Goal: Find specific page/section: Find specific page/section

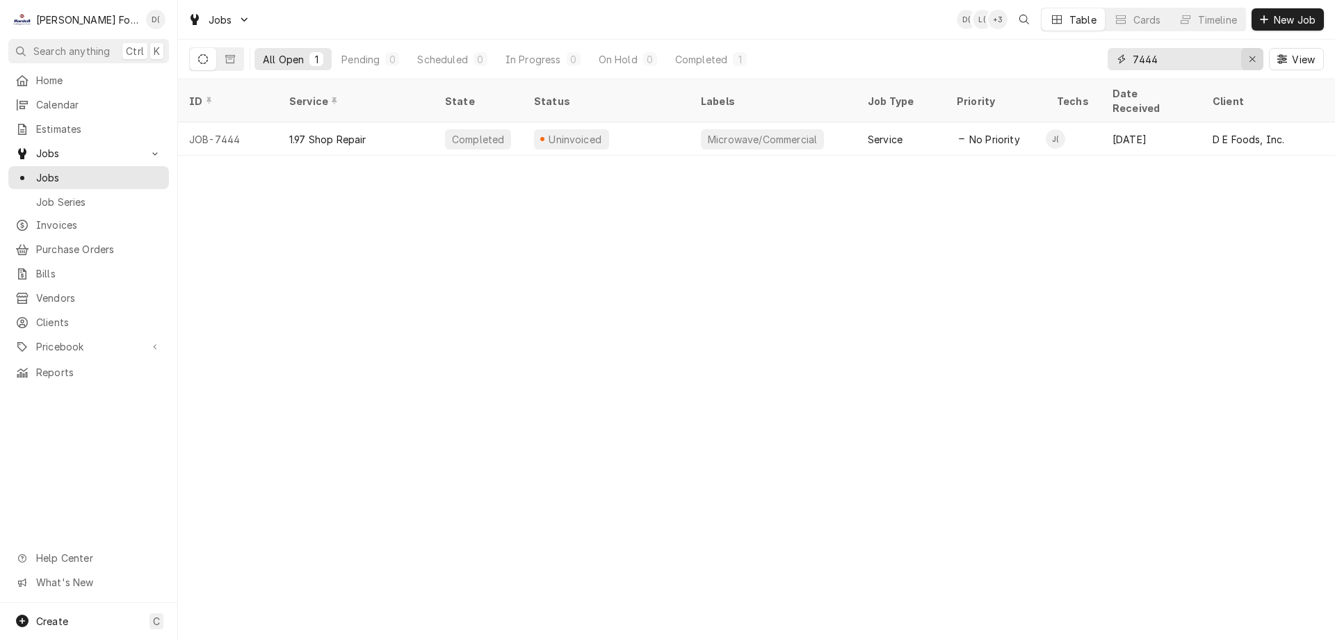
click at [1250, 63] on icon "Erase input" at bounding box center [1253, 59] width 8 height 10
click at [1205, 63] on input "Dynamic Content Wrapper" at bounding box center [1198, 59] width 131 height 22
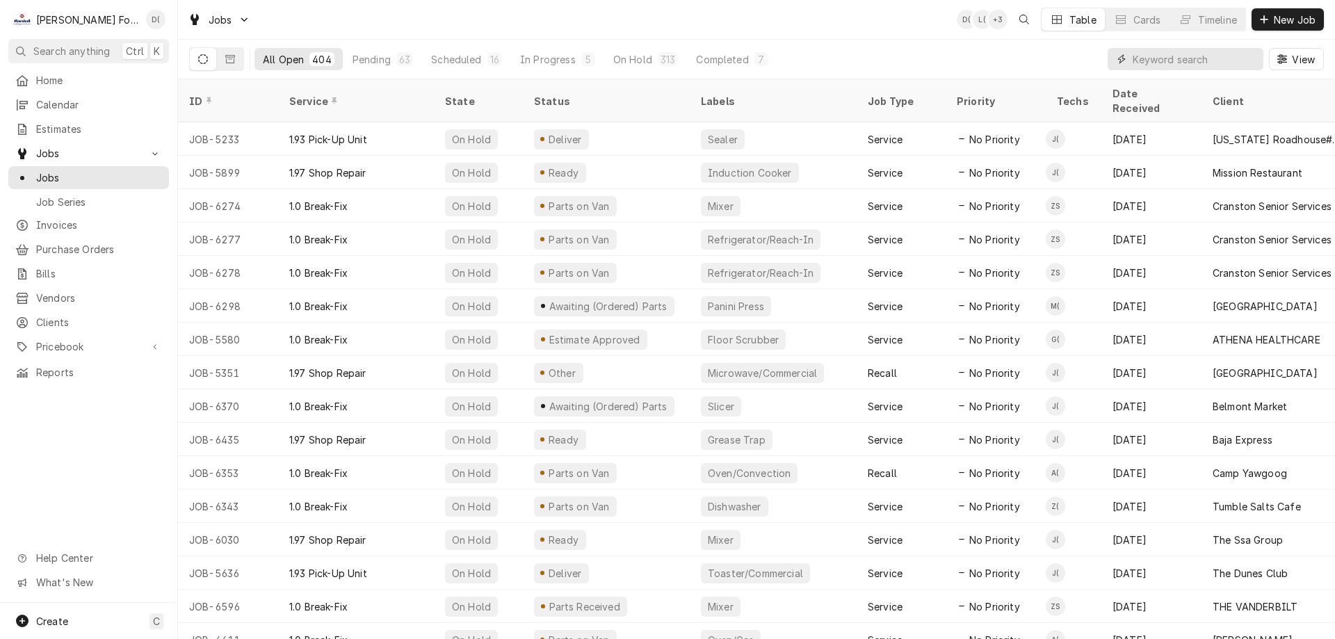
click at [1150, 58] on input "Dynamic Content Wrapper" at bounding box center [1195, 59] width 124 height 22
click at [1158, 57] on input "Dynamic Content Wrapper" at bounding box center [1195, 59] width 124 height 22
type input "7444"
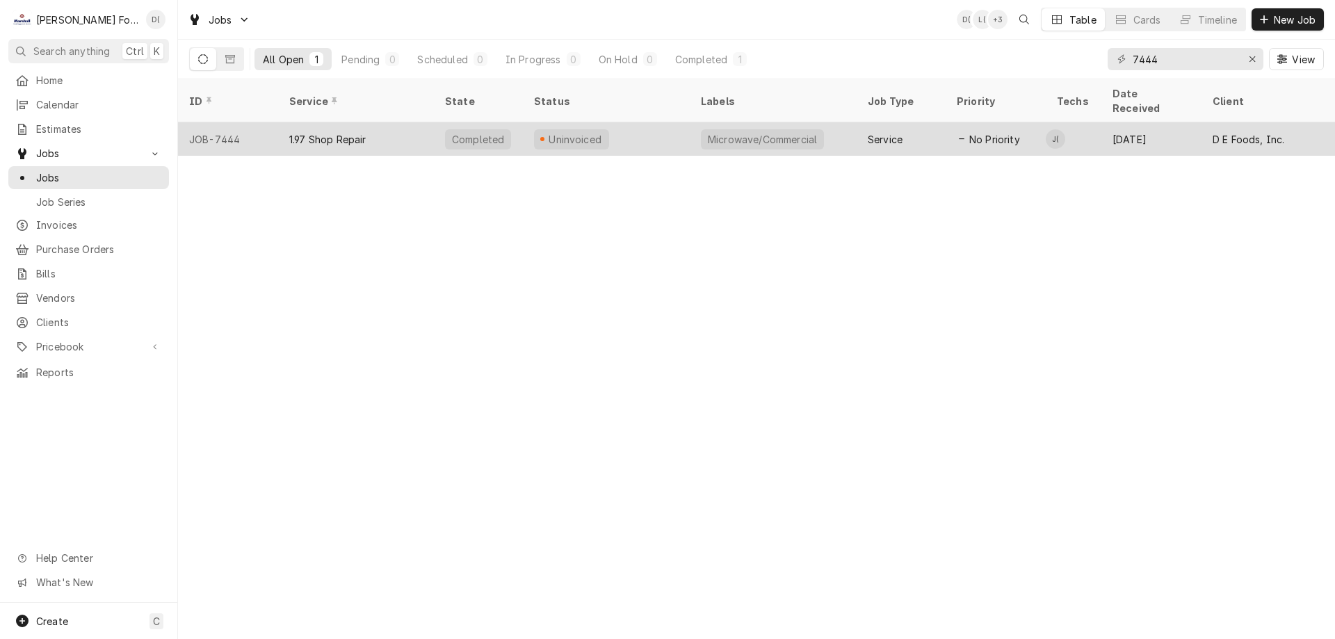
click at [670, 127] on div "Uninvoiced" at bounding box center [606, 138] width 167 height 33
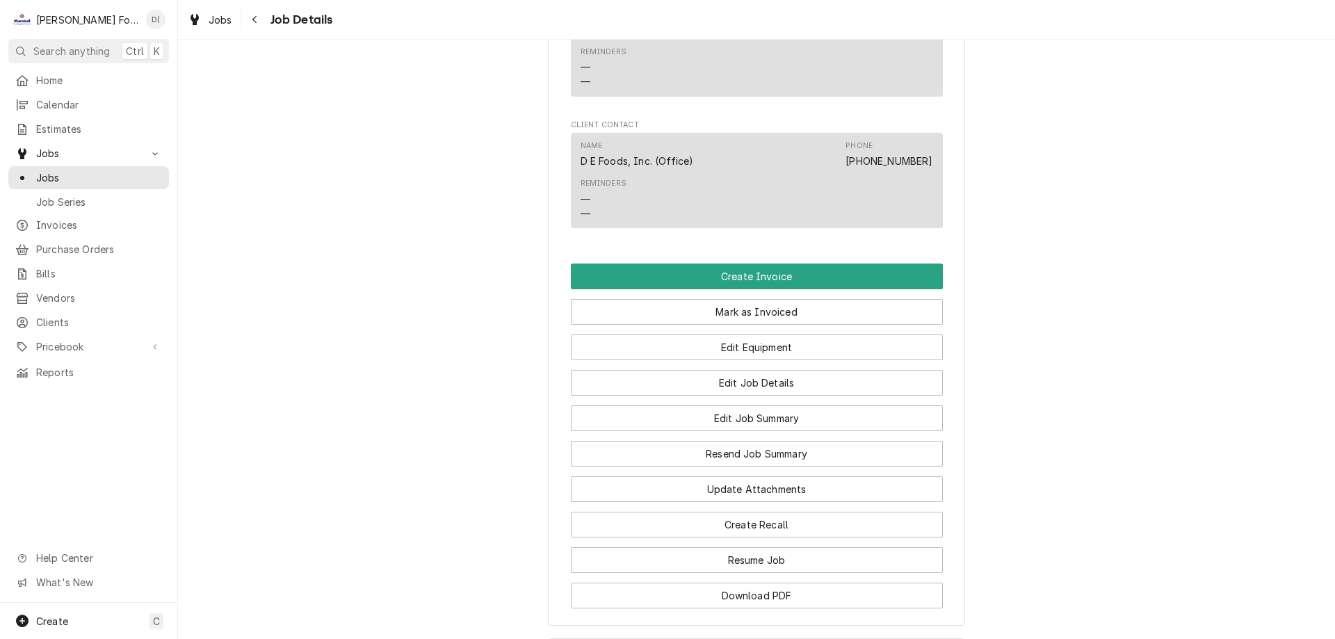
scroll to position [1013, 0]
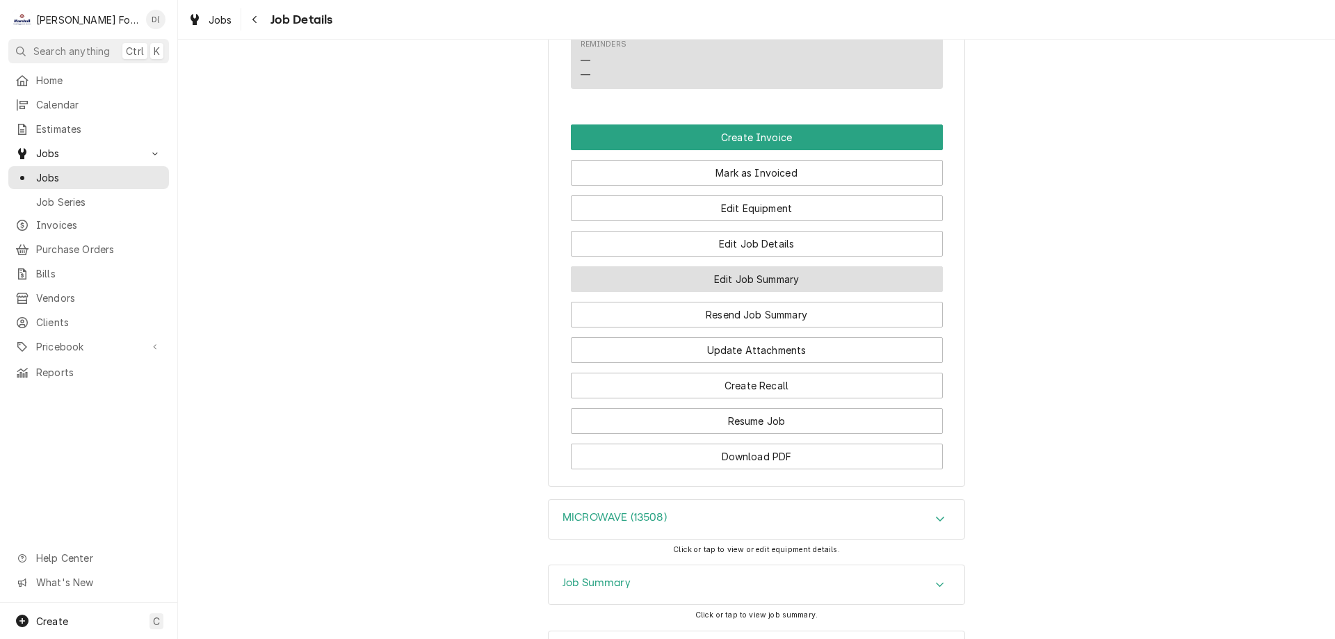
click at [758, 291] on button "Edit Job Summary" at bounding box center [757, 279] width 372 height 26
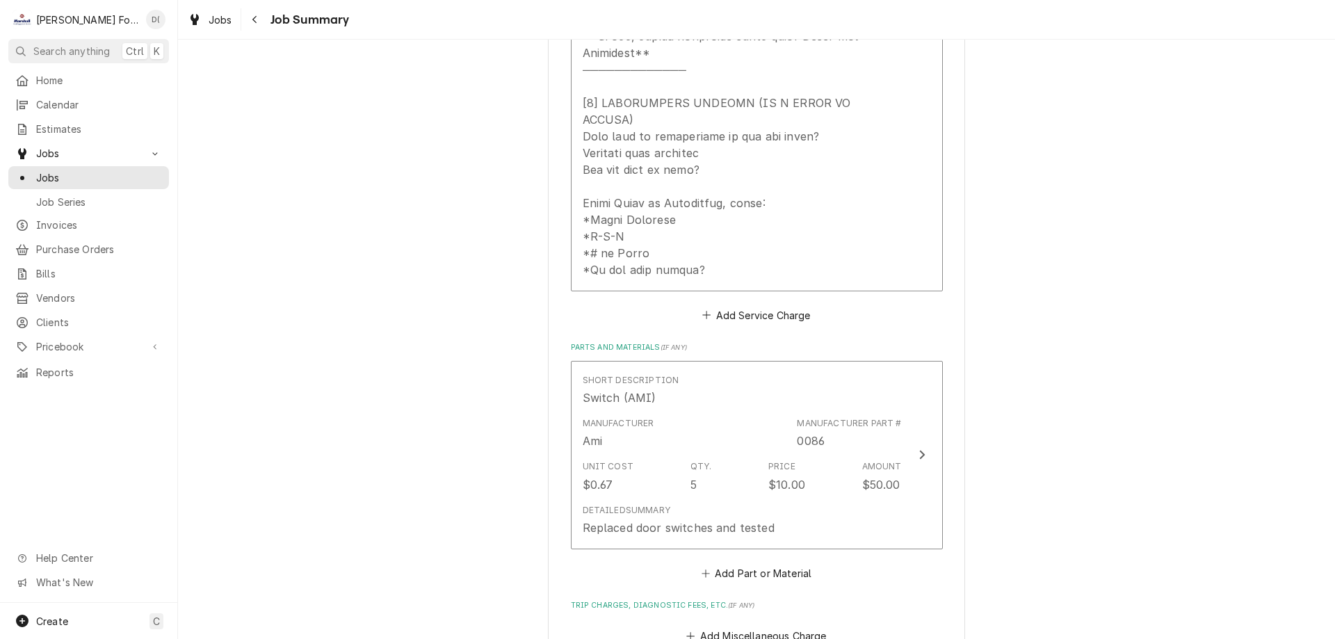
scroll to position [835, 0]
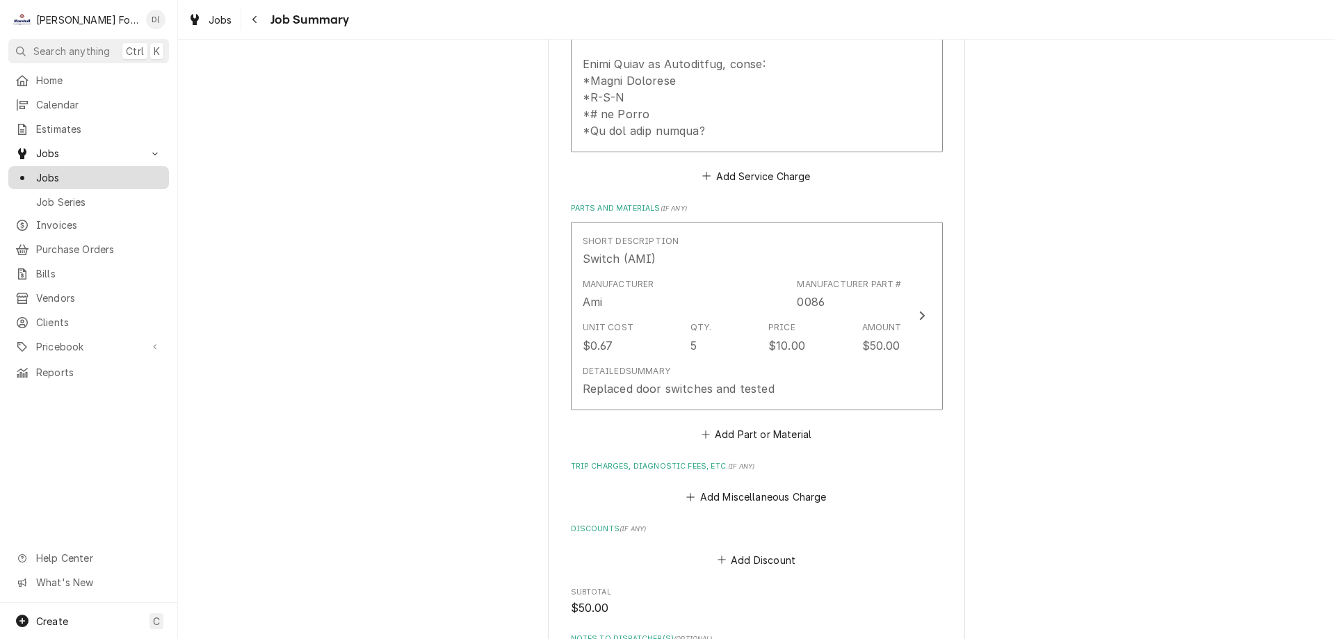
click at [76, 172] on span "Jobs" at bounding box center [99, 177] width 126 height 15
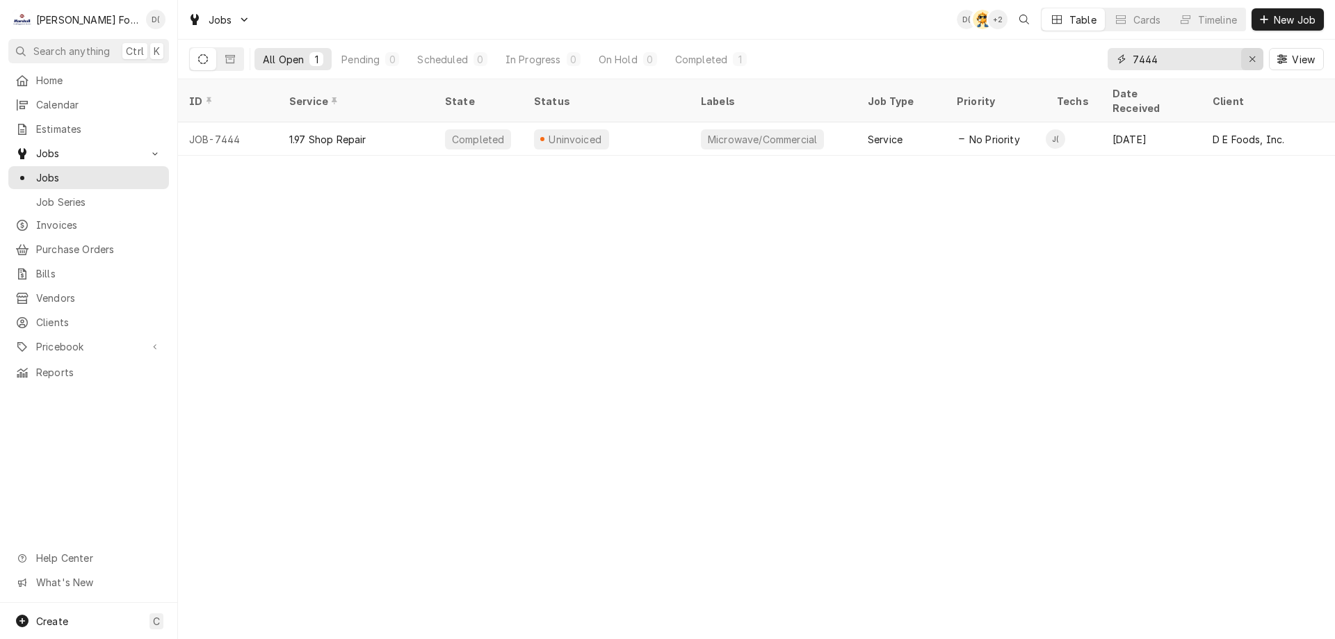
click at [1249, 58] on icon "Erase input" at bounding box center [1253, 59] width 8 height 10
click at [1230, 58] on input "Dynamic Content Wrapper" at bounding box center [1198, 59] width 131 height 22
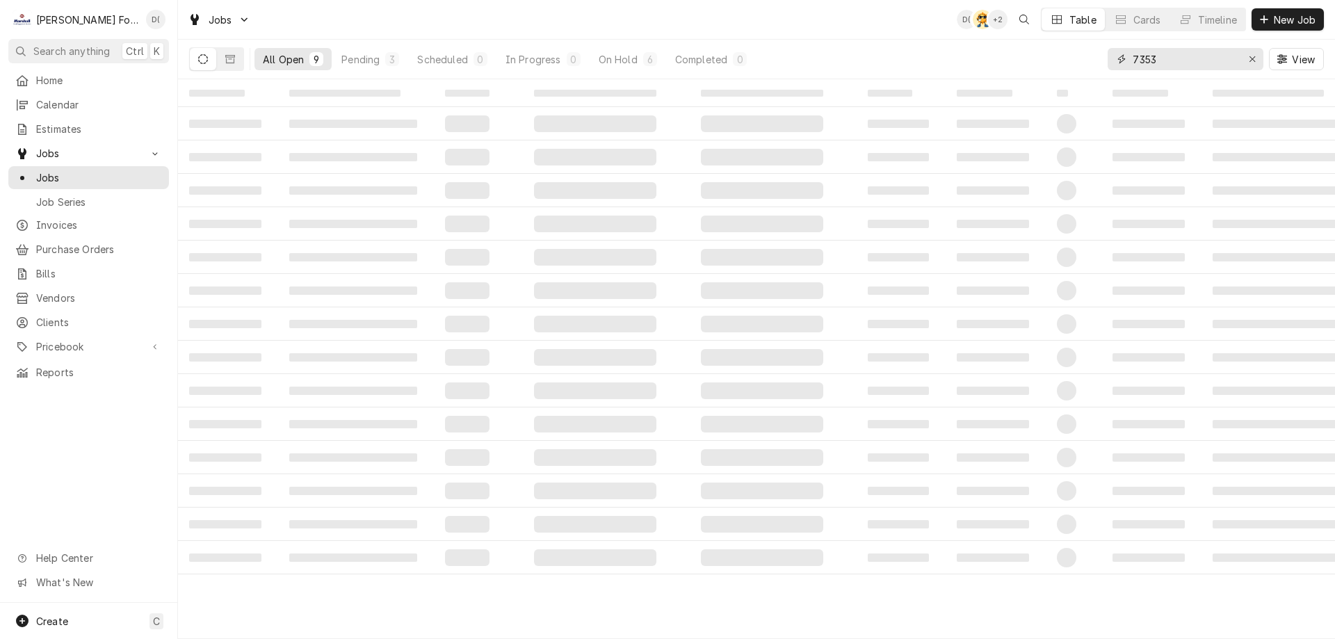
type input "7353"
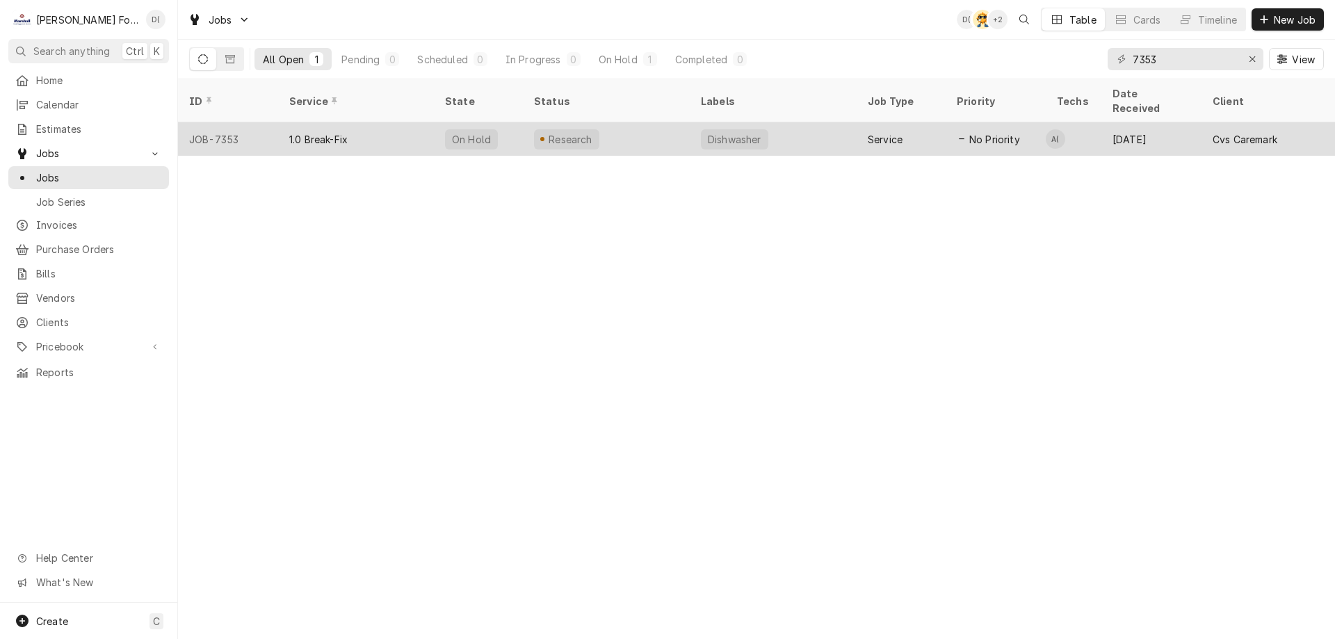
click at [620, 128] on div "Research" at bounding box center [606, 138] width 167 height 33
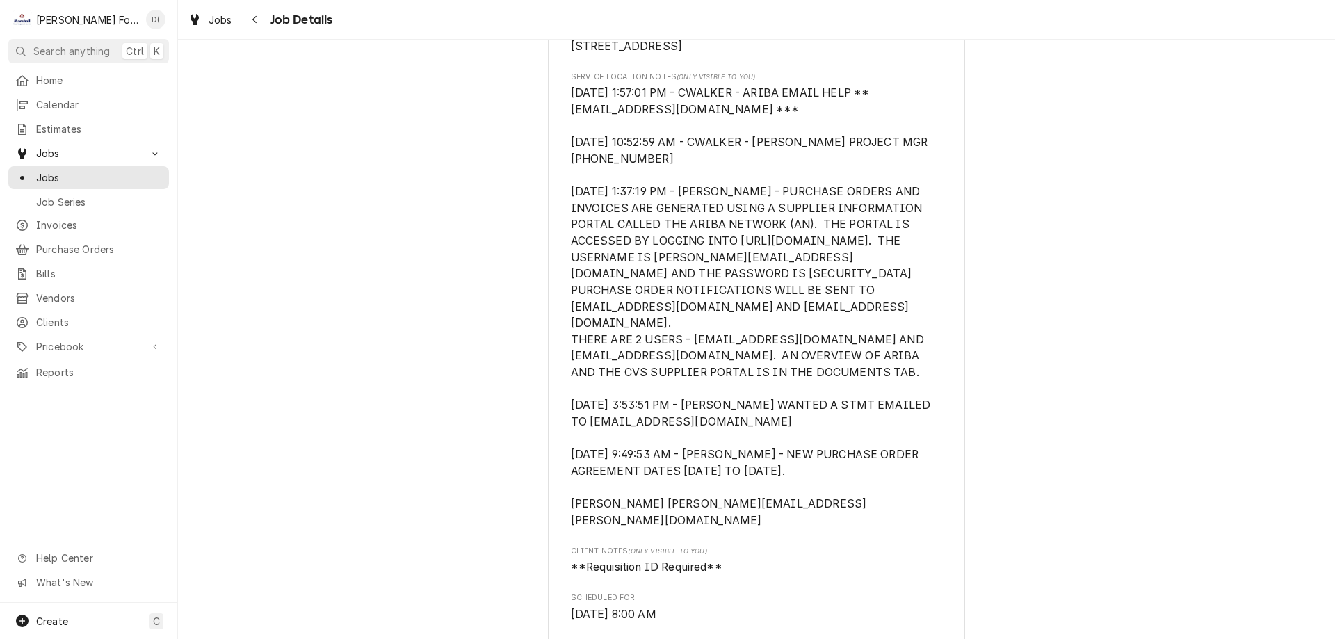
scroll to position [277, 0]
